Goal: Book appointment/travel/reservation

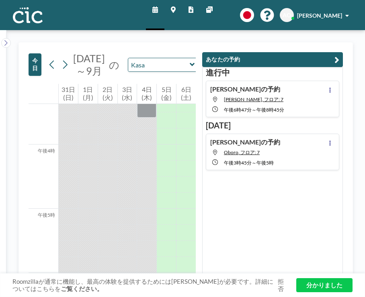
scroll to position [1005, 0]
click at [6, 39] on icon at bounding box center [5, 43] width 5 height 8
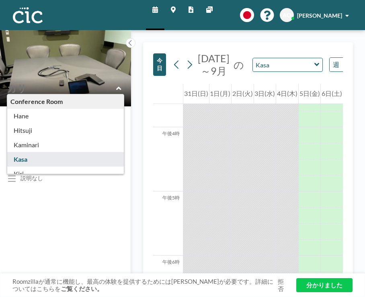
click at [26, 82] on input "text" at bounding box center [61, 88] width 109 height 12
type input "Kasa"
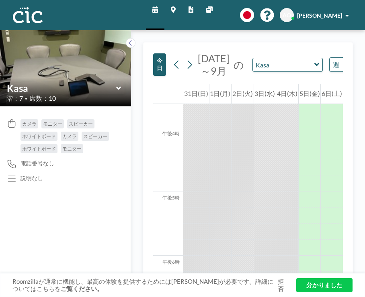
click at [158, 10] on icon at bounding box center [155, 9] width 6 height 6
click at [180, 7] on link "マップ" at bounding box center [173, 15] width 18 height 30
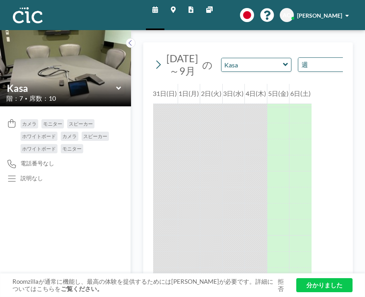
scroll to position [652, 0]
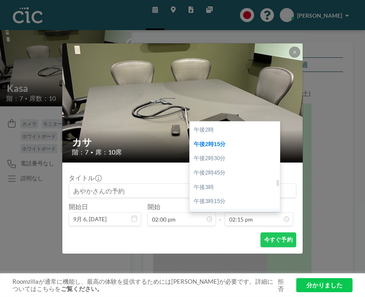
scroll to position [789, 0]
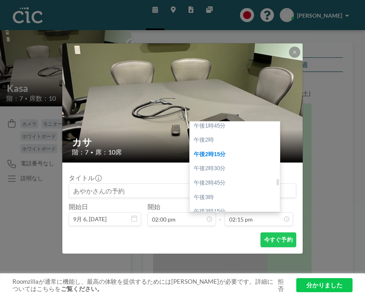
click at [211, 247] on div "午後4時" at bounding box center [235, 254] width 90 height 14
type input "04:00 pm"
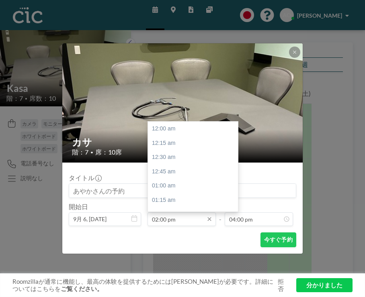
scroll to position [718, 0]
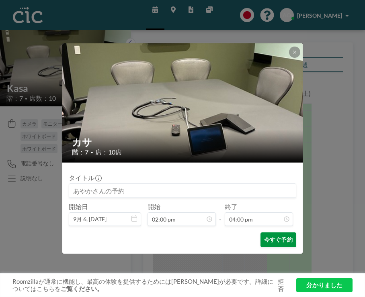
click at [264, 236] on font "今すぐ予約" at bounding box center [278, 239] width 29 height 7
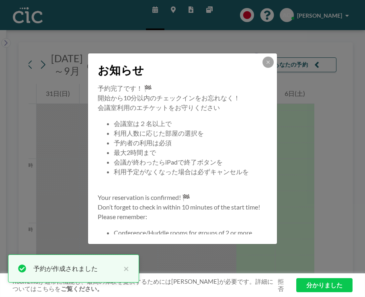
scroll to position [0, 0]
